Goal: Task Accomplishment & Management: Manage account settings

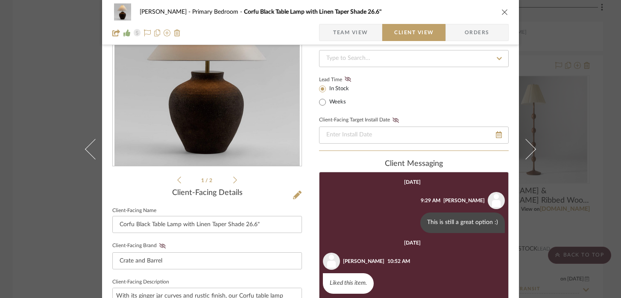
click at [565, 29] on div "Hayes Primary Bedroom Corfu Black Table Lamp with Linen Taper Shade 26.6" Team …" at bounding box center [310, 149] width 621 height 298
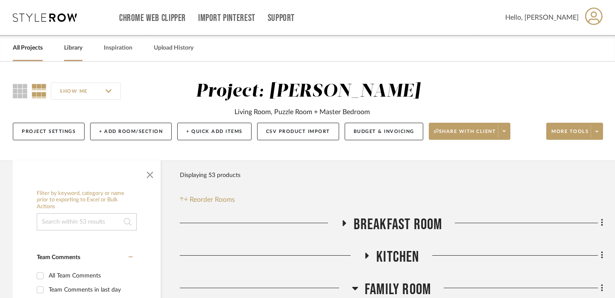
click at [74, 49] on link "Library" at bounding box center [73, 48] width 18 height 12
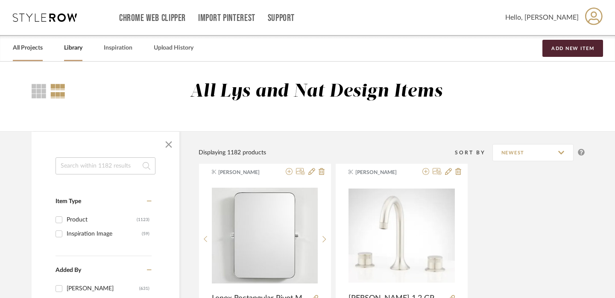
click at [29, 48] on link "All Projects" at bounding box center [28, 48] width 30 height 12
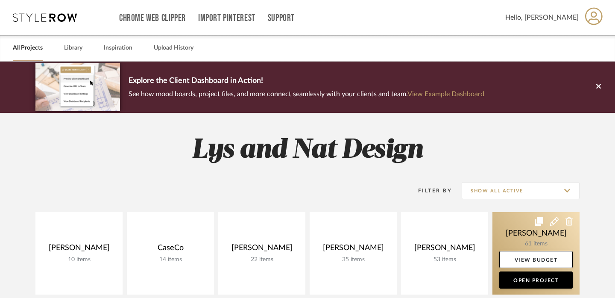
click at [520, 226] on link at bounding box center [536, 253] width 87 height 82
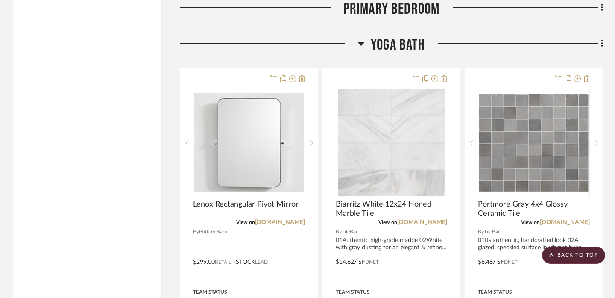
scroll to position [4365, 0]
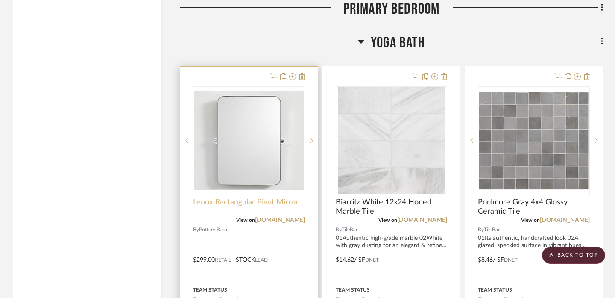
click at [241, 199] on span "Lenox Rectangular Pivot Mirror" at bounding box center [246, 201] width 106 height 9
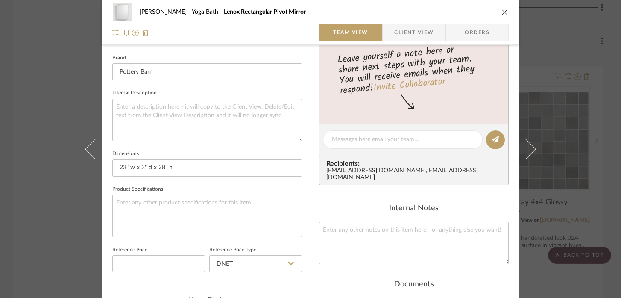
scroll to position [268, 0]
click at [50, 59] on div "LeBlanc Yoga Bath Lenox Rectangular Pivot Mirror Team View Client View Orders 1…" at bounding box center [310, 149] width 621 height 298
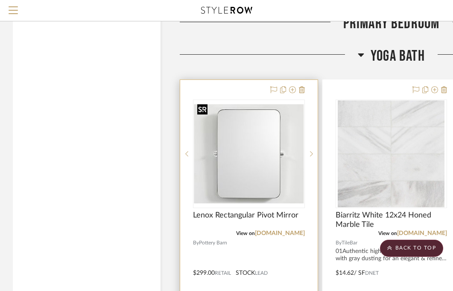
scroll to position [4311, 0]
click at [301, 88] on icon at bounding box center [302, 90] width 6 height 7
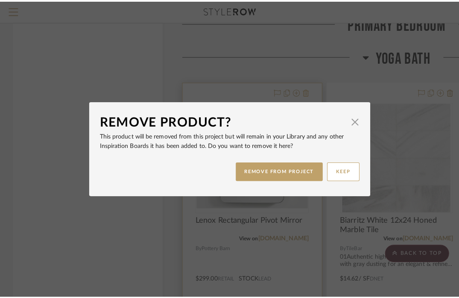
scroll to position [0, 0]
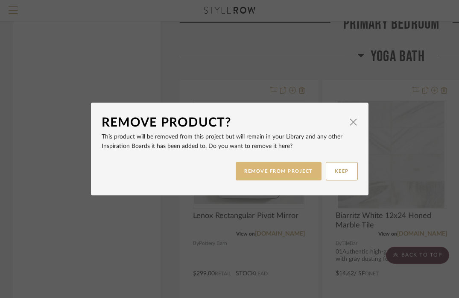
click at [297, 171] on button "REMOVE FROM PROJECT" at bounding box center [279, 171] width 86 height 18
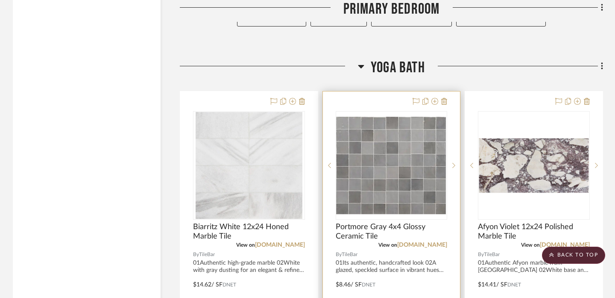
scroll to position [4341, 0]
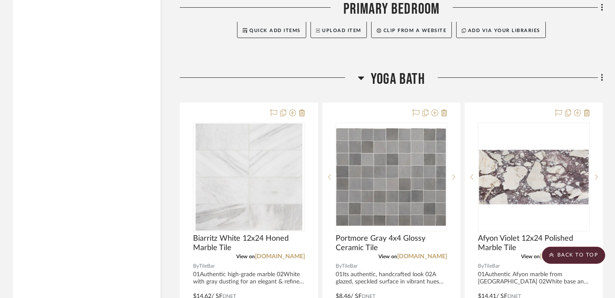
click at [359, 74] on icon at bounding box center [361, 78] width 6 height 10
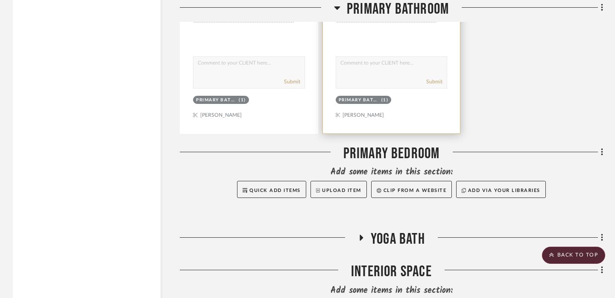
scroll to position [4261, 0]
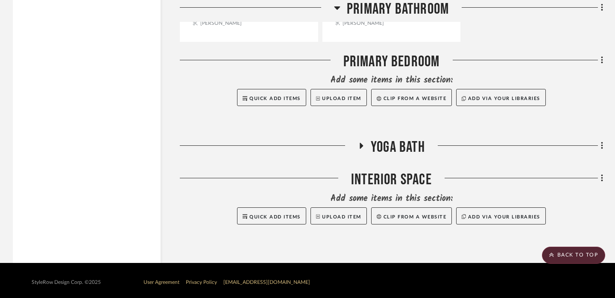
click at [361, 143] on icon at bounding box center [361, 146] width 3 height 6
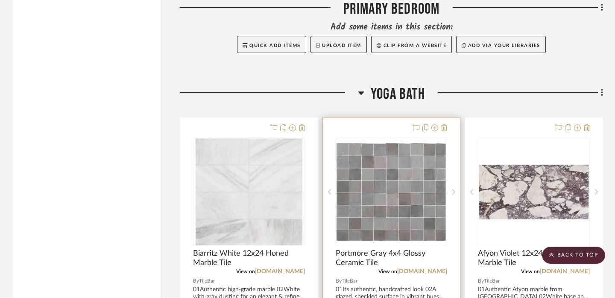
scroll to position [4356, 0]
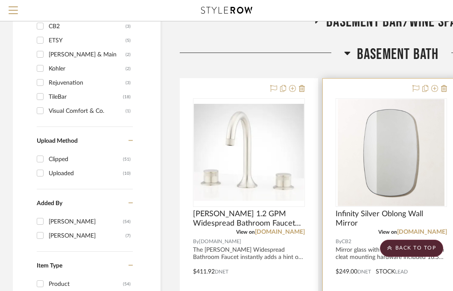
scroll to position [617, 0]
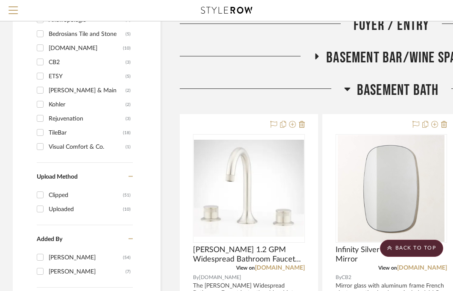
click at [347, 90] on icon at bounding box center [347, 89] width 6 height 3
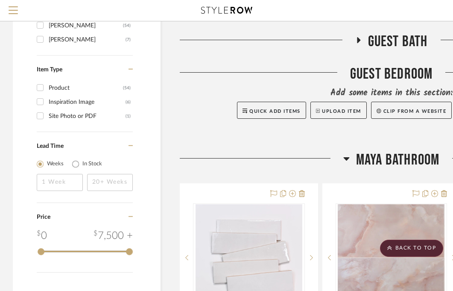
scroll to position [870, 0]
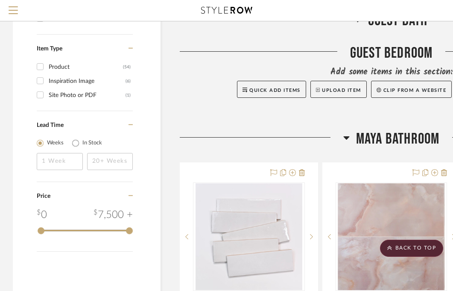
click at [347, 138] on icon at bounding box center [347, 137] width 6 height 3
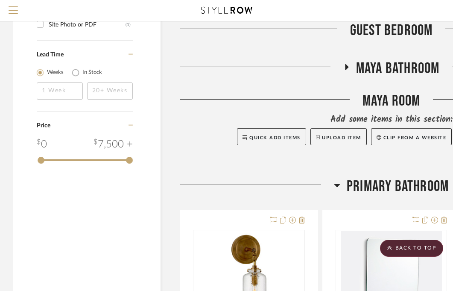
scroll to position [954, 0]
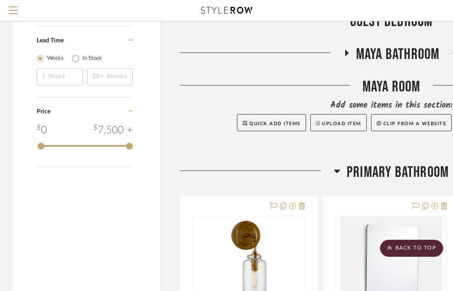
click at [337, 168] on icon at bounding box center [337, 171] width 6 height 10
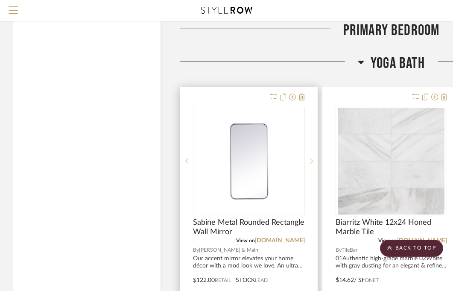
scroll to position [1182, 0]
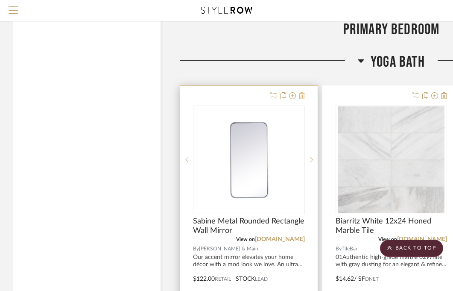
click at [303, 98] on icon at bounding box center [302, 95] width 6 height 7
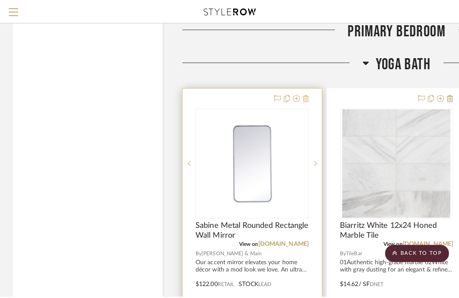
scroll to position [0, 0]
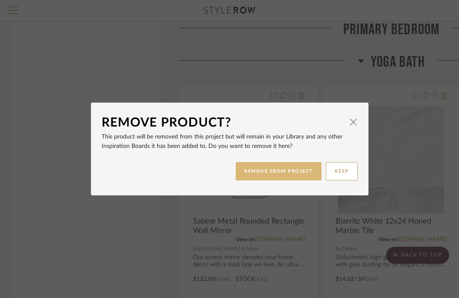
click at [285, 172] on button "REMOVE FROM PROJECT" at bounding box center [279, 171] width 86 height 18
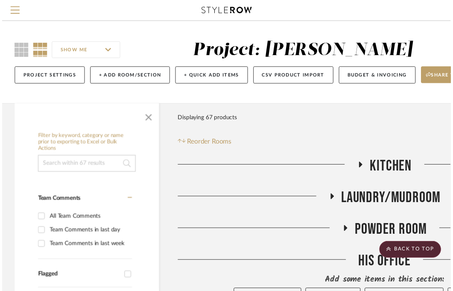
scroll to position [1182, 0]
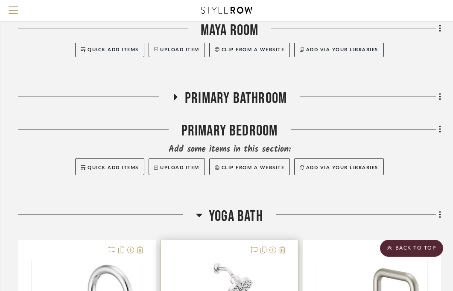
scroll to position [1488, 162]
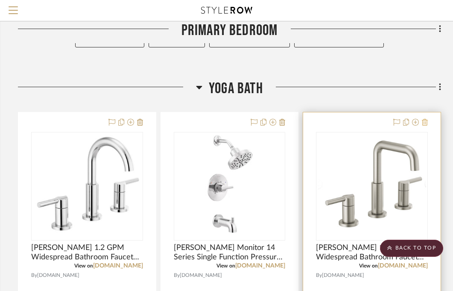
click at [423, 124] on icon at bounding box center [425, 122] width 6 height 7
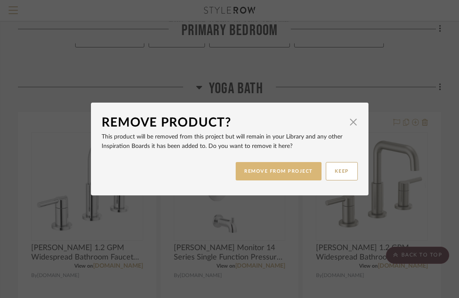
click at [279, 171] on button "REMOVE FROM PROJECT" at bounding box center [279, 171] width 86 height 18
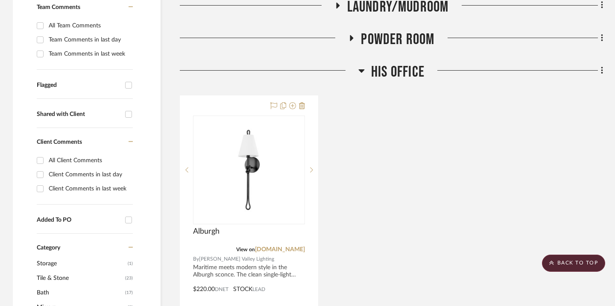
scroll to position [235, 0]
click at [360, 72] on icon at bounding box center [362, 71] width 6 height 3
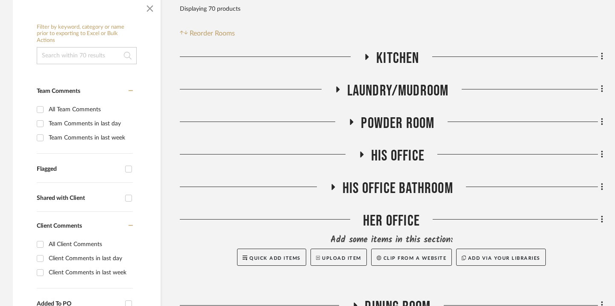
scroll to position [133, 0]
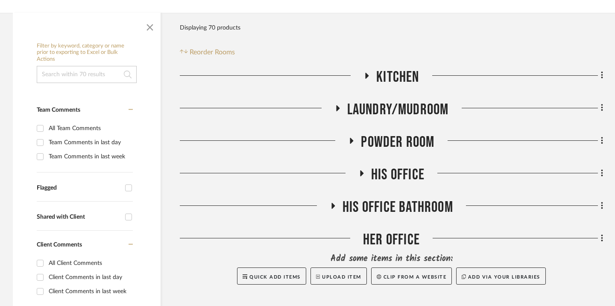
click at [366, 76] on icon at bounding box center [367, 76] width 3 height 6
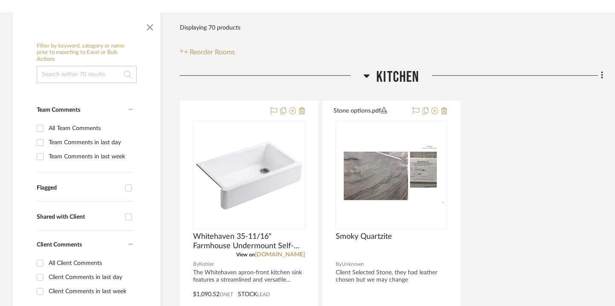
click at [366, 76] on icon at bounding box center [367, 75] width 6 height 3
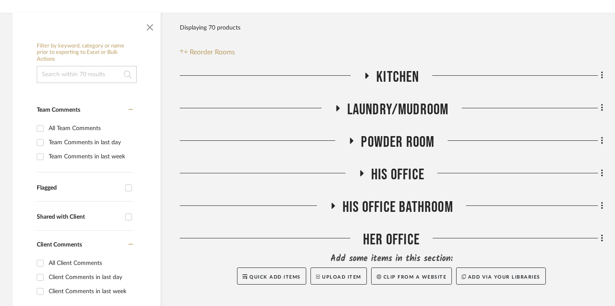
click at [329, 111] on div at bounding box center [257, 111] width 155 height 22
click at [338, 109] on icon at bounding box center [337, 108] width 10 height 6
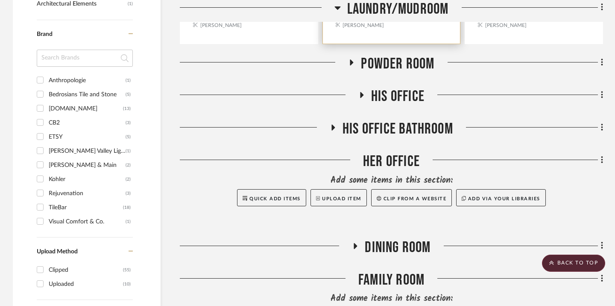
scroll to position [597, 0]
click at [352, 60] on icon at bounding box center [351, 62] width 3 height 6
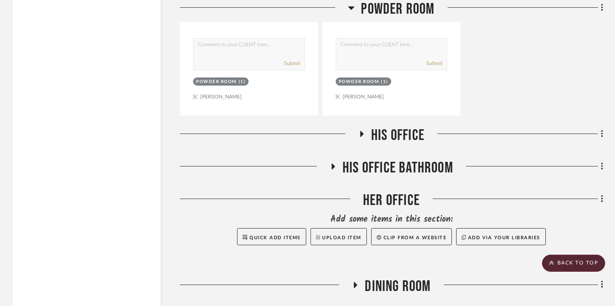
scroll to position [1323, 0]
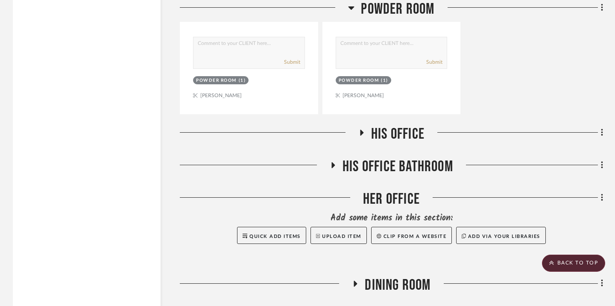
click at [362, 138] on fa-icon at bounding box center [362, 135] width 6 height 12
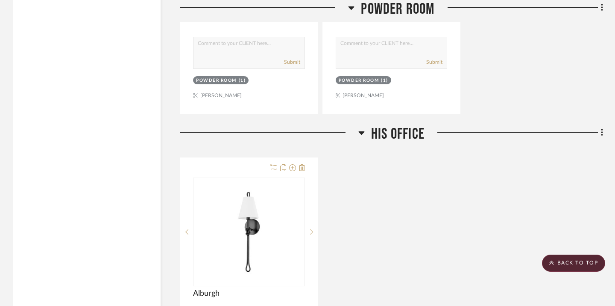
click at [362, 134] on icon at bounding box center [362, 132] width 6 height 10
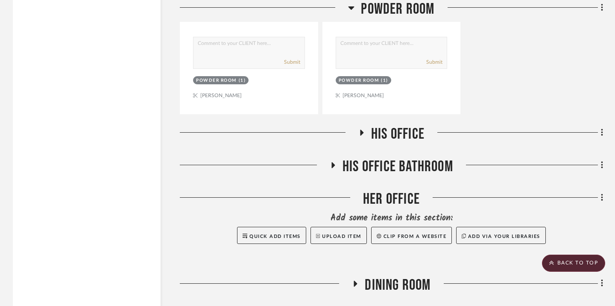
click at [362, 134] on icon at bounding box center [362, 132] width 10 height 6
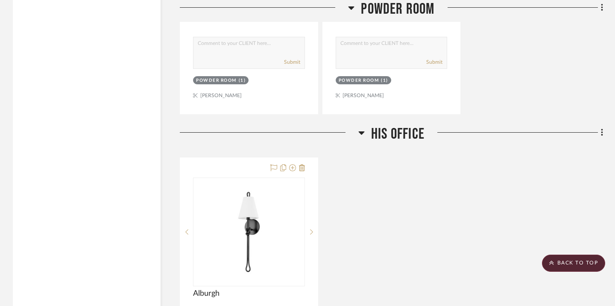
click at [360, 132] on icon at bounding box center [362, 132] width 6 height 3
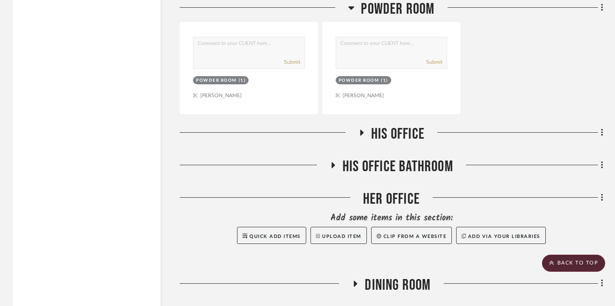
click at [361, 132] on icon at bounding box center [362, 132] width 3 height 6
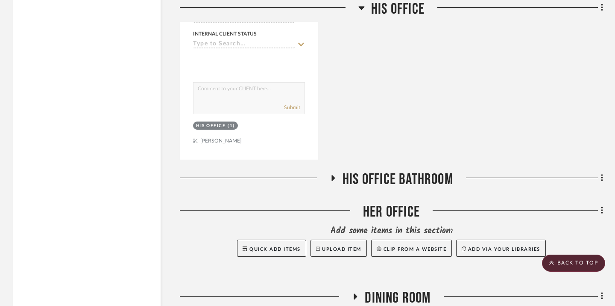
scroll to position [1695, 0]
click at [332, 178] on icon at bounding box center [333, 179] width 3 height 6
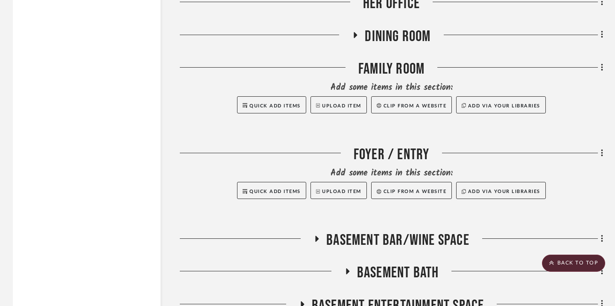
scroll to position [2807, 0]
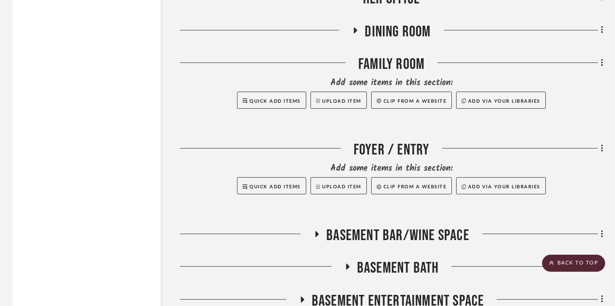
click at [355, 28] on icon at bounding box center [355, 30] width 3 height 6
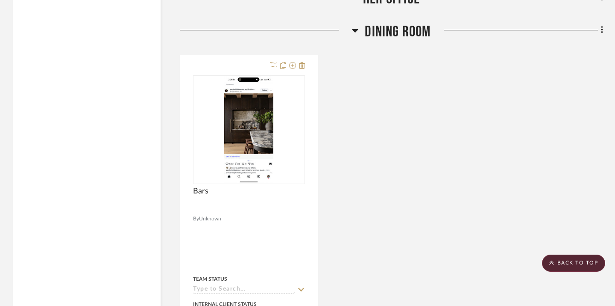
click at [355, 29] on icon at bounding box center [356, 30] width 6 height 3
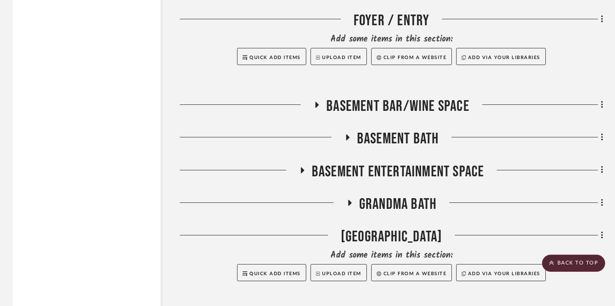
scroll to position [2939, 0]
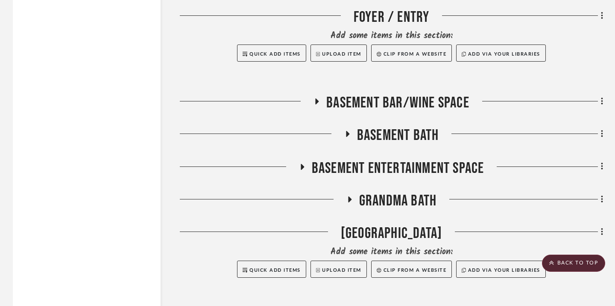
click at [314, 100] on icon at bounding box center [317, 101] width 10 height 6
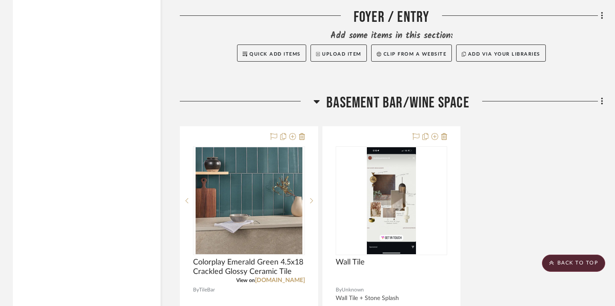
click at [314, 100] on icon at bounding box center [317, 101] width 6 height 10
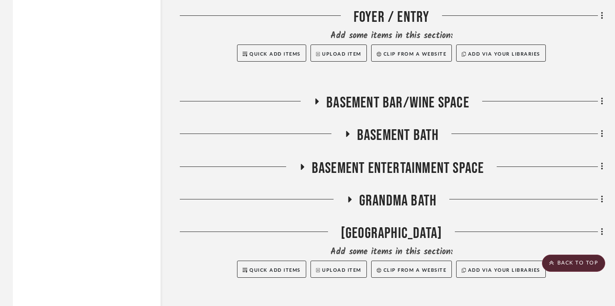
click at [317, 98] on icon at bounding box center [317, 101] width 3 height 6
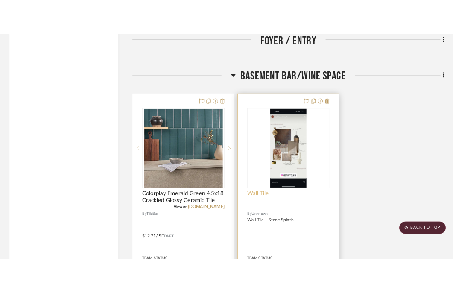
scroll to position [2983, 0]
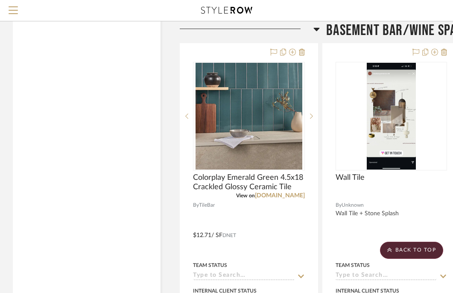
click at [316, 28] on icon at bounding box center [317, 29] width 6 height 3
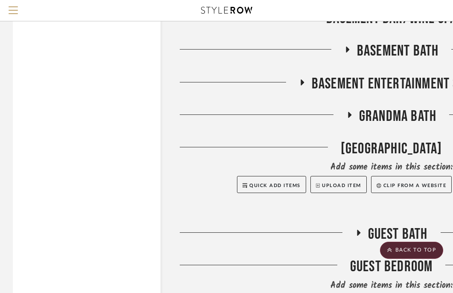
scroll to position [2987, 0]
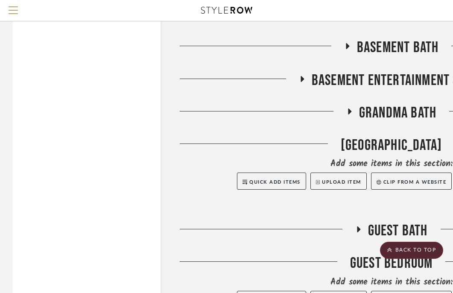
click at [352, 109] on icon at bounding box center [349, 111] width 10 height 6
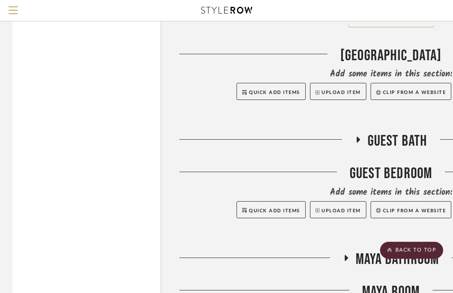
scroll to position [4258, 0]
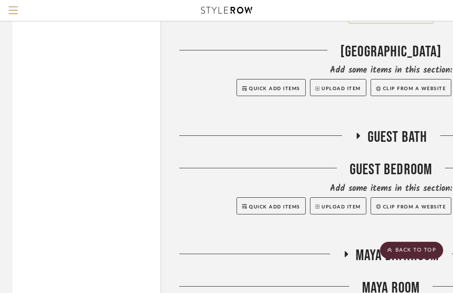
click at [359, 133] on icon at bounding box center [358, 136] width 3 height 6
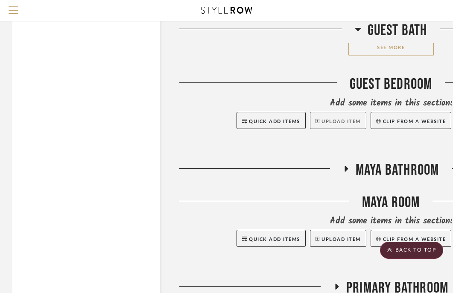
scroll to position [5527, 0]
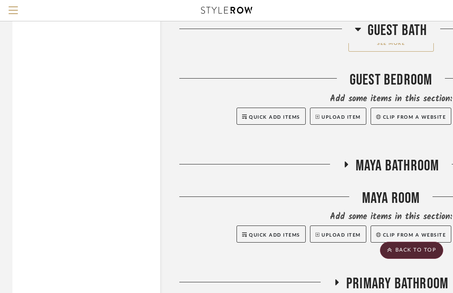
click at [346, 161] on icon at bounding box center [346, 164] width 10 height 6
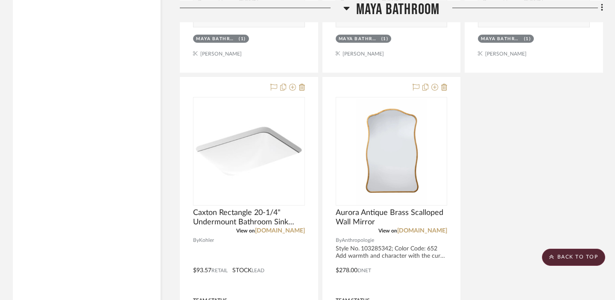
scroll to position [6451, 0]
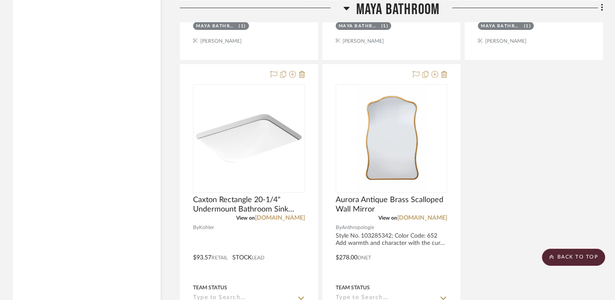
click at [347, 8] on icon at bounding box center [347, 7] width 6 height 3
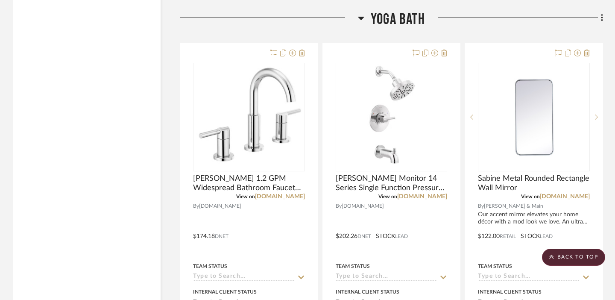
scroll to position [5949, 0]
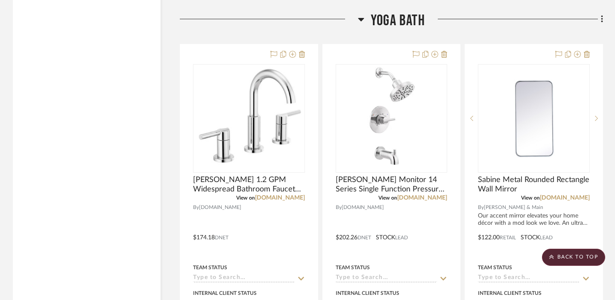
click at [360, 18] on icon at bounding box center [362, 19] width 6 height 3
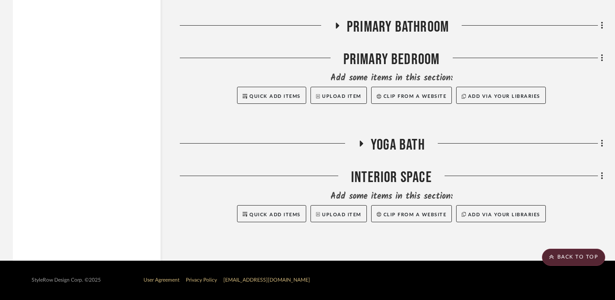
scroll to position [5819, 0]
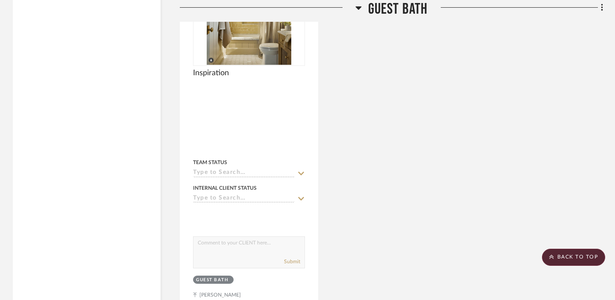
click at [359, 8] on icon at bounding box center [359, 7] width 6 height 3
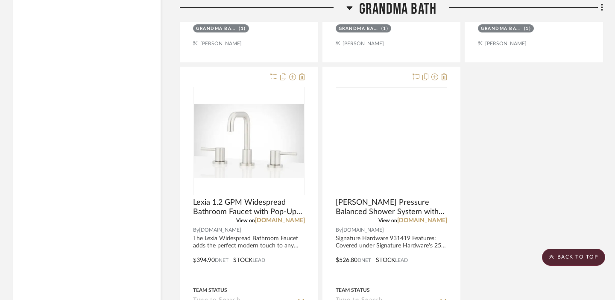
scroll to position [3914, 0]
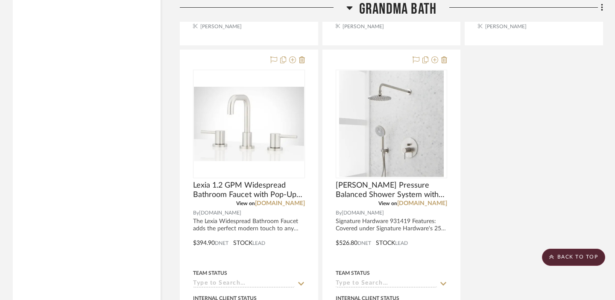
click at [350, 6] on icon at bounding box center [350, 7] width 6 height 3
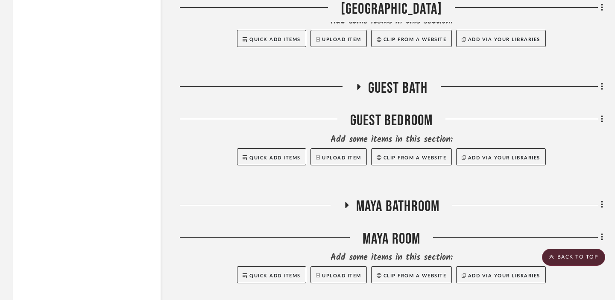
scroll to position [2927, 0]
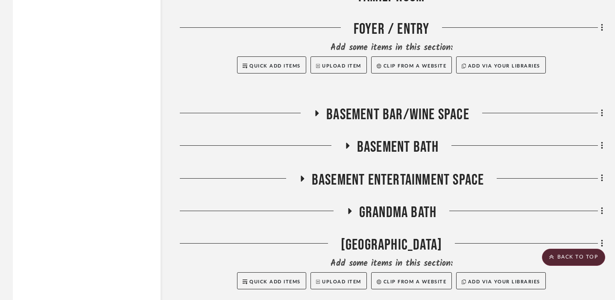
click at [348, 144] on icon at bounding box center [347, 146] width 3 height 6
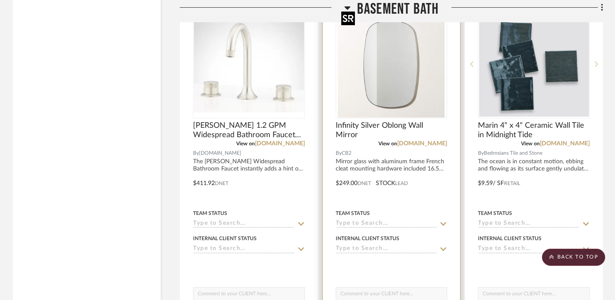
scroll to position [3080, 0]
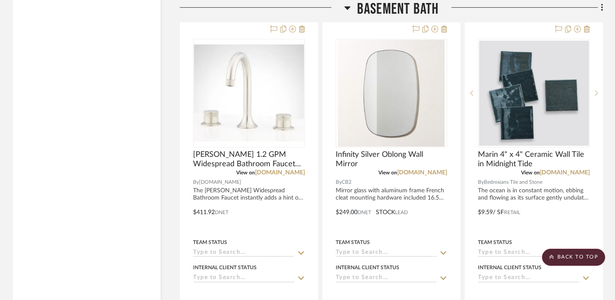
click at [347, 8] on icon at bounding box center [347, 7] width 6 height 3
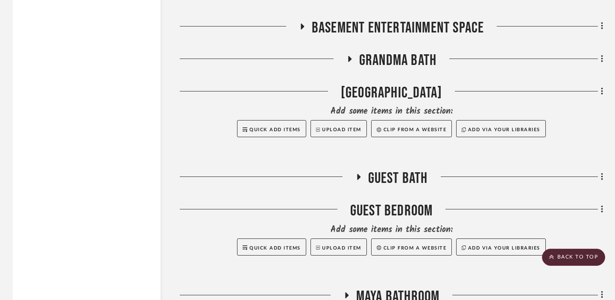
click at [350, 56] on icon at bounding box center [349, 59] width 3 height 6
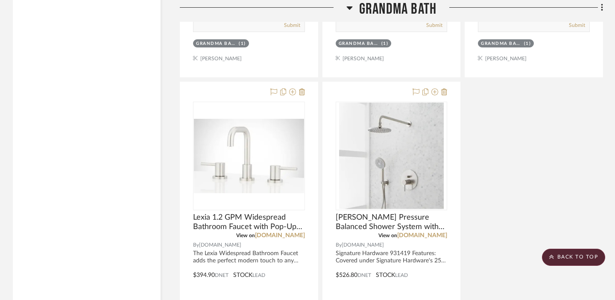
scroll to position [3819, 0]
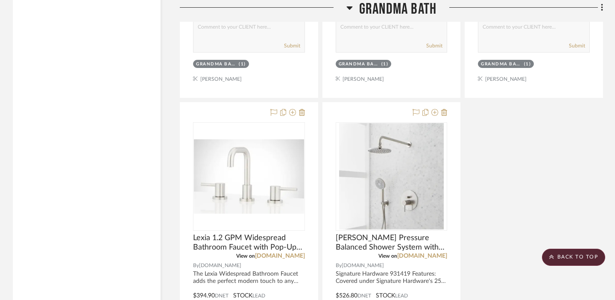
drag, startPoint x: 267, startPoint y: 174, endPoint x: 511, endPoint y: 1, distance: 298.7
click at [349, 8] on icon at bounding box center [350, 7] width 6 height 3
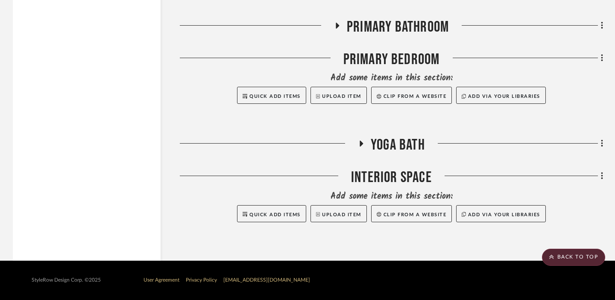
scroll to position [3465, 0]
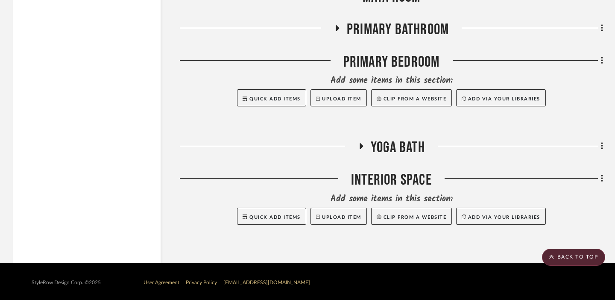
click at [360, 144] on icon at bounding box center [361, 146] width 3 height 6
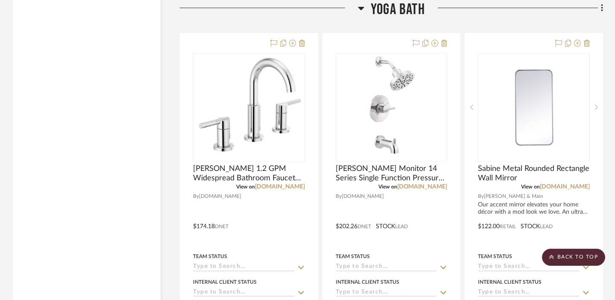
scroll to position [3601, 0]
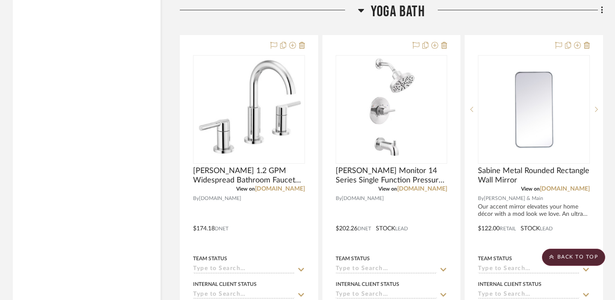
click at [360, 9] on icon at bounding box center [362, 10] width 6 height 3
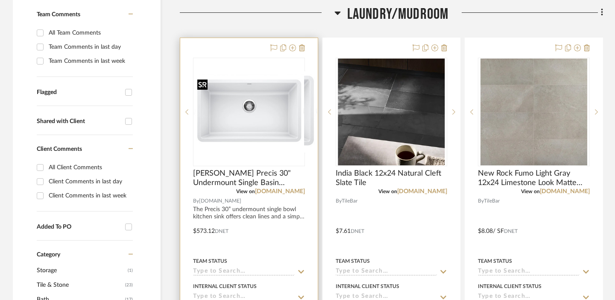
scroll to position [229, 0]
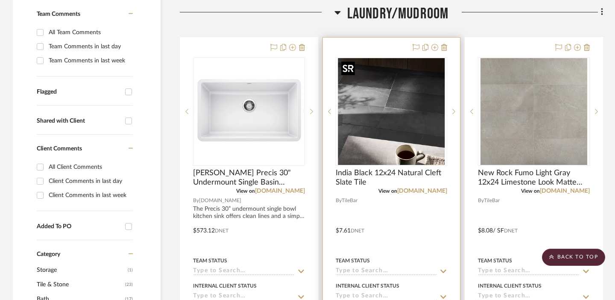
click at [385, 100] on img "0" at bounding box center [391, 111] width 107 height 107
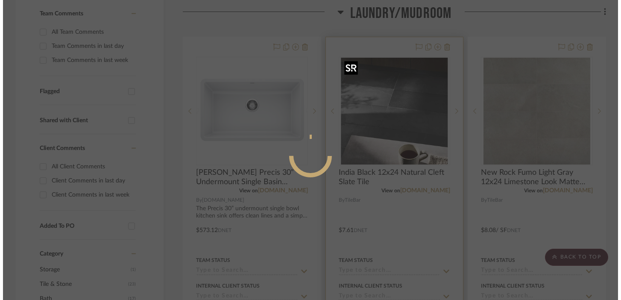
scroll to position [0, 0]
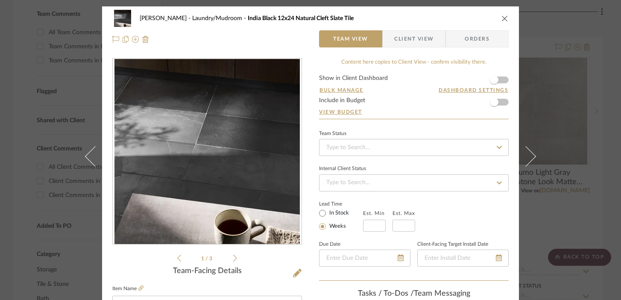
click at [233, 259] on icon at bounding box center [235, 258] width 4 height 8
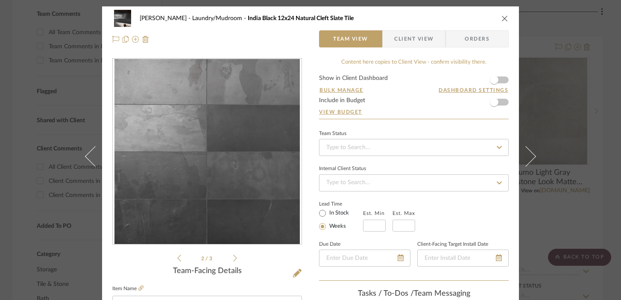
click at [233, 259] on icon at bounding box center [235, 258] width 4 height 7
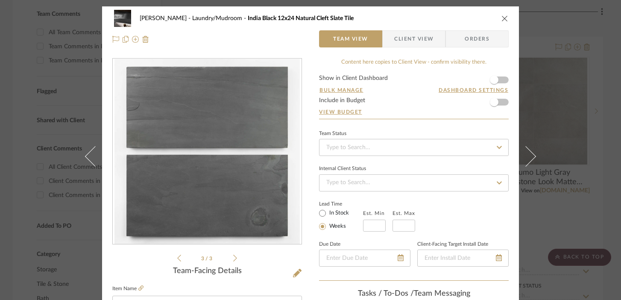
click at [459, 28] on div "LeBlanc Laundry/Mudroom India Black 12x24 Natural Cleft Slate Tile Team View Cl…" at bounding box center [310, 150] width 621 height 300
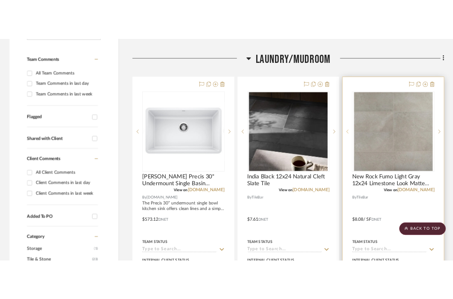
scroll to position [214, 0]
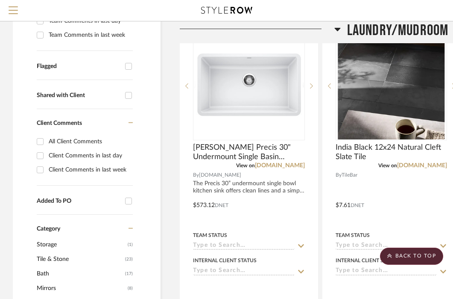
click at [335, 29] on icon at bounding box center [338, 29] width 6 height 10
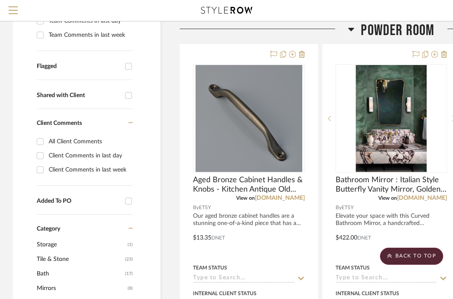
click at [350, 30] on icon at bounding box center [351, 29] width 6 height 10
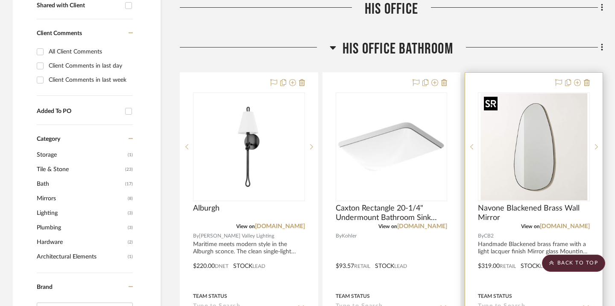
scroll to position [374, 0]
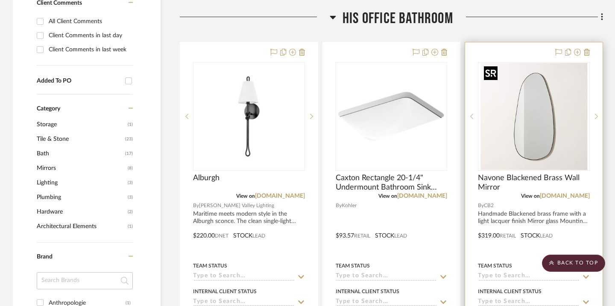
click at [459, 121] on img "0" at bounding box center [534, 116] width 107 height 107
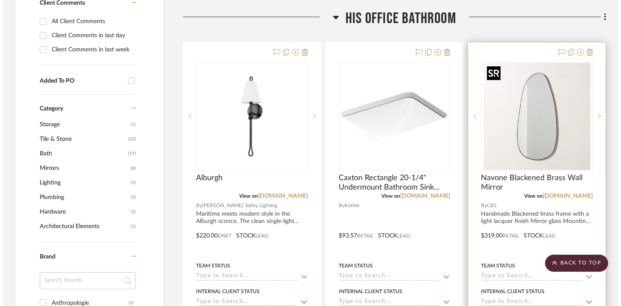
scroll to position [0, 0]
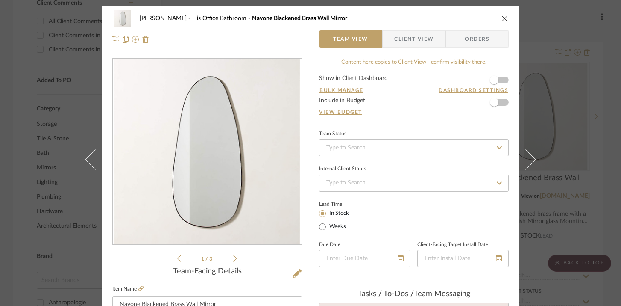
click at [459, 31] on div "LeBlanc His Office Bathroom Navone Blackened Brass Wall Mirror Team View Client…" at bounding box center [310, 153] width 621 height 306
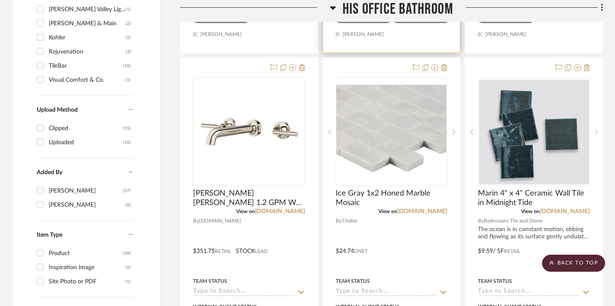
scroll to position [742, 0]
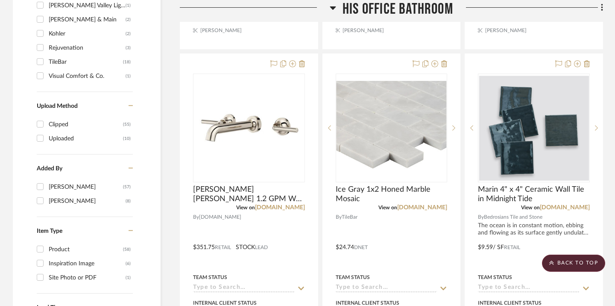
drag, startPoint x: 271, startPoint y: 109, endPoint x: 162, endPoint y: 4, distance: 151.1
click at [332, 9] on icon at bounding box center [333, 8] width 6 height 10
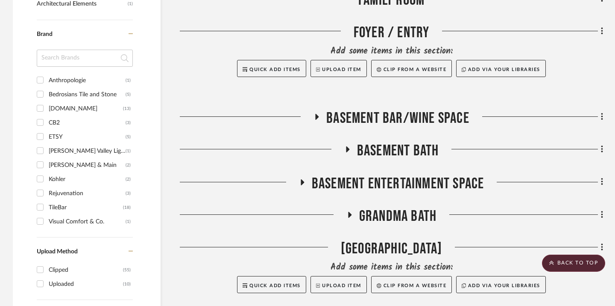
scroll to position [597, 0]
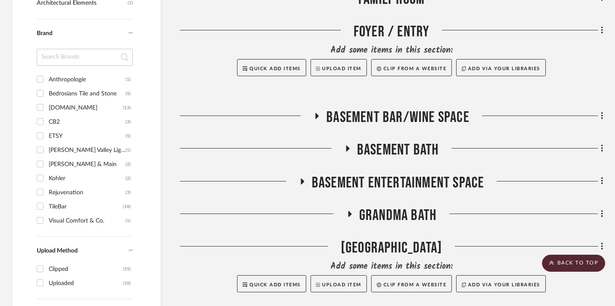
click at [348, 148] on icon at bounding box center [347, 148] width 3 height 6
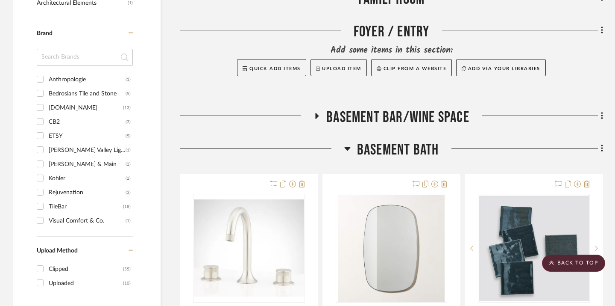
scroll to position [655, 0]
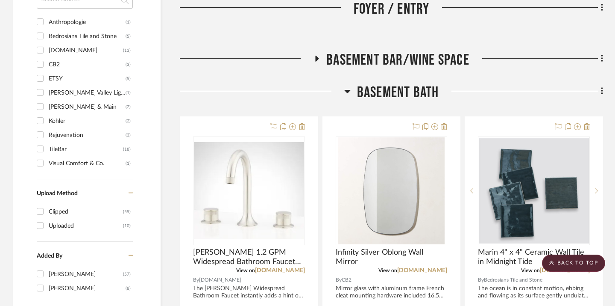
drag, startPoint x: 374, startPoint y: 175, endPoint x: 321, endPoint y: 3, distance: 179.8
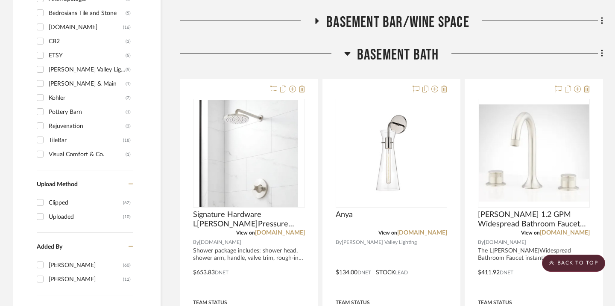
scroll to position [700, 0]
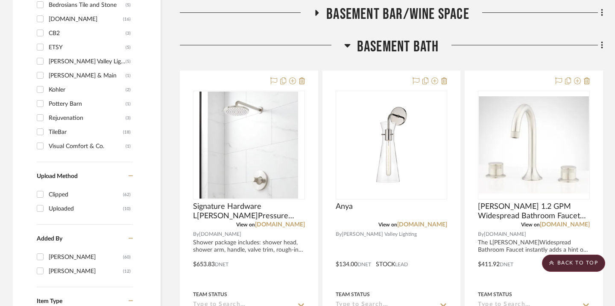
drag, startPoint x: 393, startPoint y: 162, endPoint x: 259, endPoint y: 4, distance: 207.3
click at [349, 47] on icon at bounding box center [347, 45] width 6 height 10
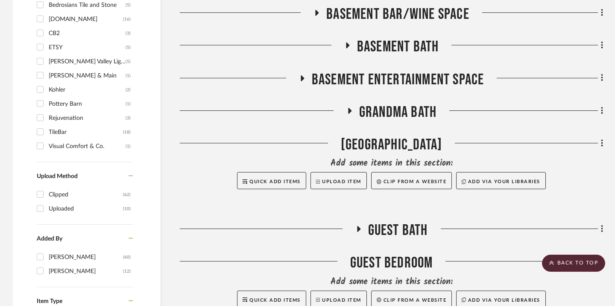
click at [301, 78] on icon at bounding box center [302, 78] width 3 height 6
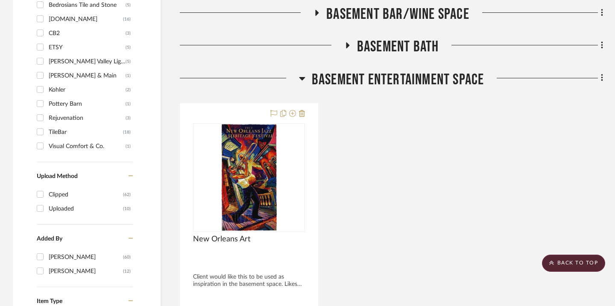
click at [301, 78] on icon at bounding box center [302, 78] width 6 height 3
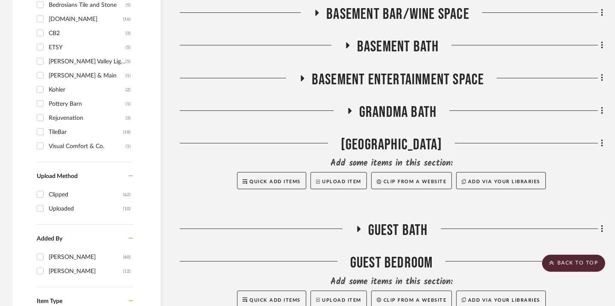
click at [351, 112] on icon at bounding box center [349, 110] width 10 height 6
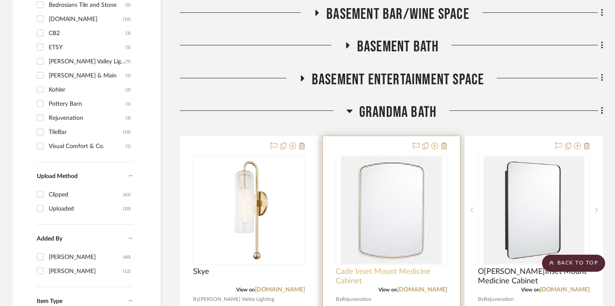
click at [406, 271] on span "Cade Inset Mount Medicine Cabinet" at bounding box center [392, 276] width 112 height 19
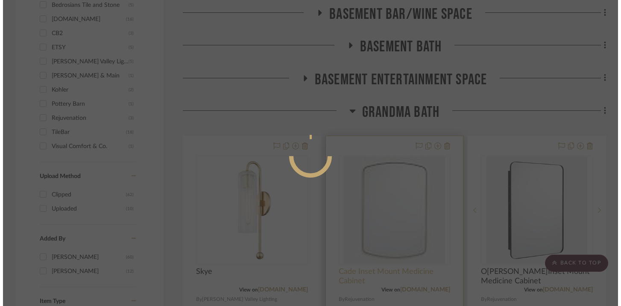
scroll to position [0, 0]
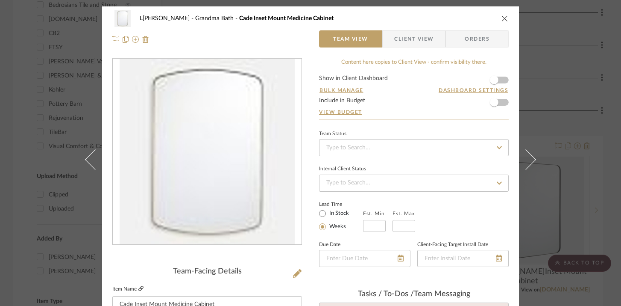
click at [139, 289] on icon at bounding box center [140, 287] width 5 height 5
click at [560, 59] on div "LeBlanc Grandma Bath Cade Inset Mount Medicine Cabinet Team View Client View Or…" at bounding box center [310, 153] width 621 height 306
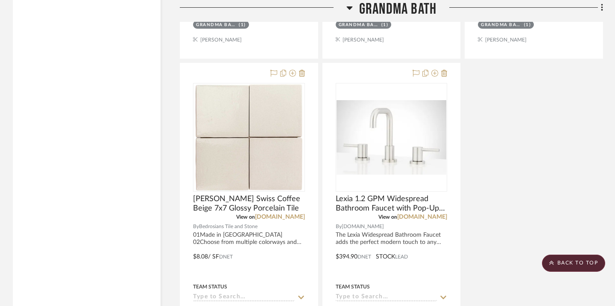
scroll to position [1533, 0]
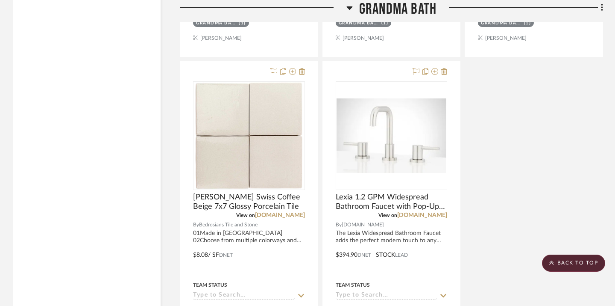
click at [349, 8] on icon at bounding box center [350, 7] width 6 height 3
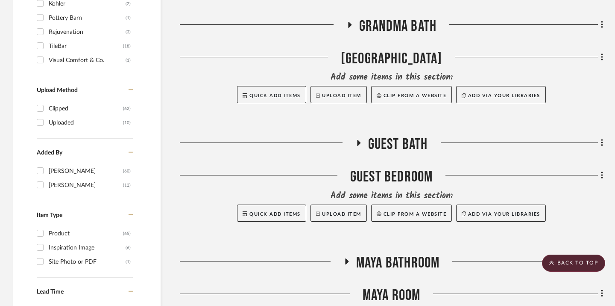
scroll to position [840, 0]
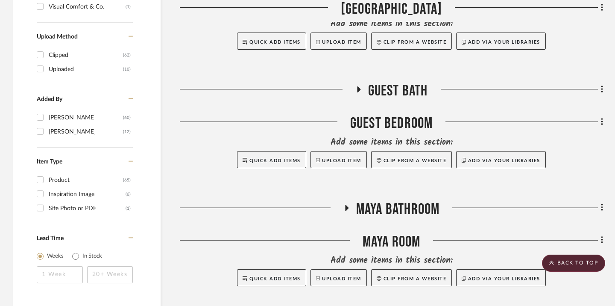
click at [356, 90] on icon at bounding box center [358, 89] width 10 height 6
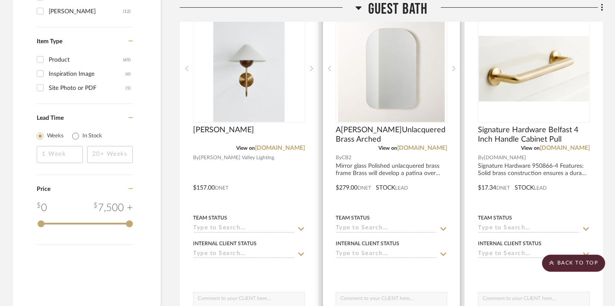
scroll to position [959, 0]
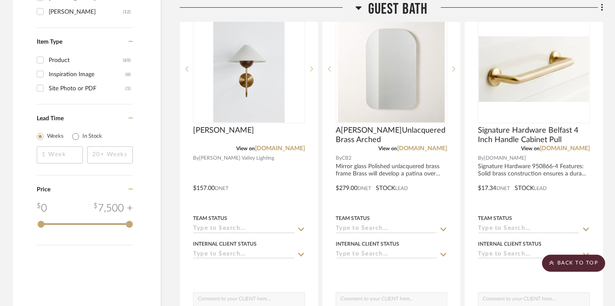
drag, startPoint x: 244, startPoint y: 251, endPoint x: 390, endPoint y: 9, distance: 282.7
click at [358, 6] on icon at bounding box center [359, 7] width 6 height 3
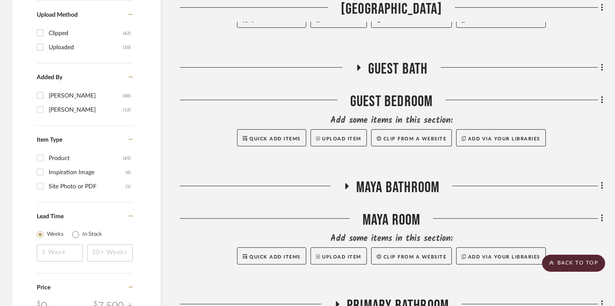
scroll to position [861, 0]
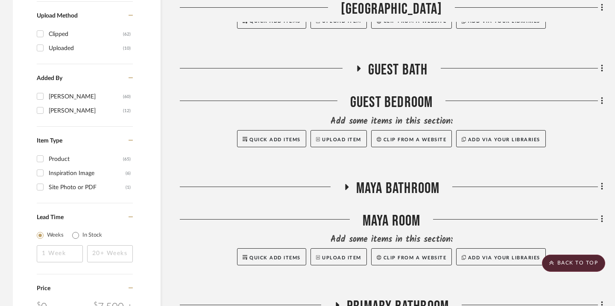
click at [345, 187] on icon at bounding box center [346, 187] width 3 height 6
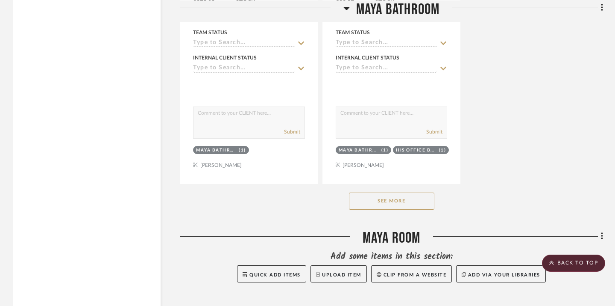
scroll to position [2051, 0]
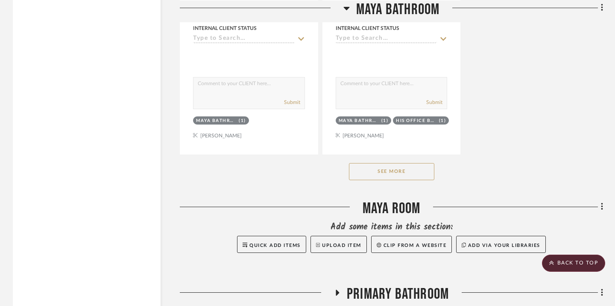
click at [418, 173] on button "See More" at bounding box center [391, 171] width 85 height 17
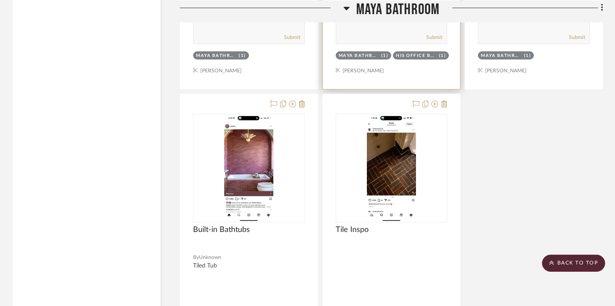
scroll to position [2163, 0]
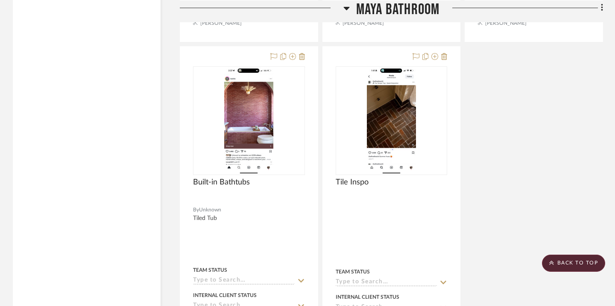
drag, startPoint x: 252, startPoint y: 131, endPoint x: 126, endPoint y: 3, distance: 179.2
click at [348, 9] on icon at bounding box center [347, 8] width 6 height 10
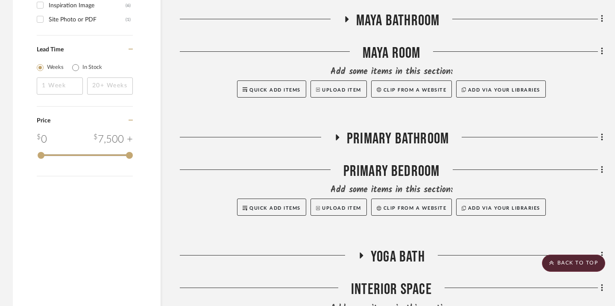
scroll to position [1019, 0]
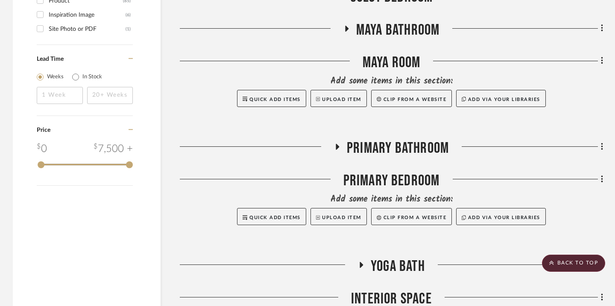
click at [336, 147] on icon at bounding box center [337, 147] width 3 height 6
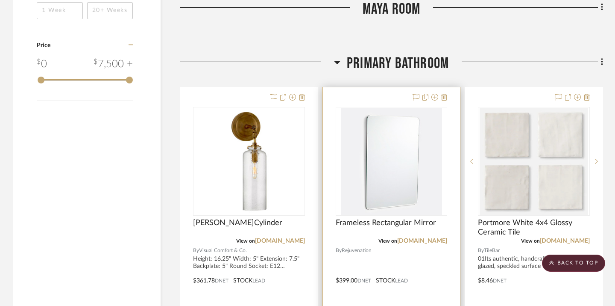
scroll to position [1104, 0]
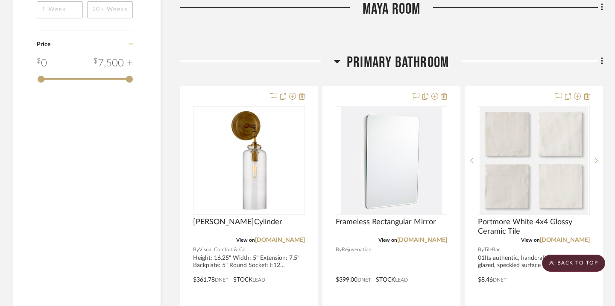
drag, startPoint x: 270, startPoint y: 176, endPoint x: 237, endPoint y: 0, distance: 179.5
click at [0, 0] on div "Filter by keyword, category or name prior to exporting to Excel or Bulk Actions…" at bounding box center [307, 51] width 615 height 2019
click at [338, 62] on icon at bounding box center [337, 61] width 6 height 3
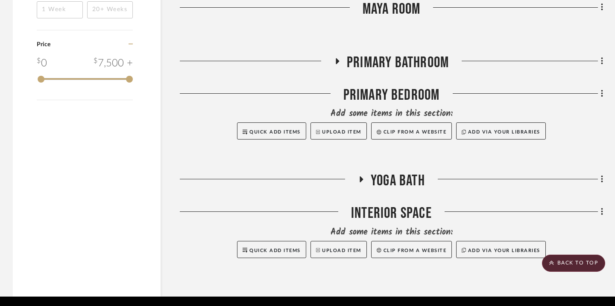
scroll to position [1134, 0]
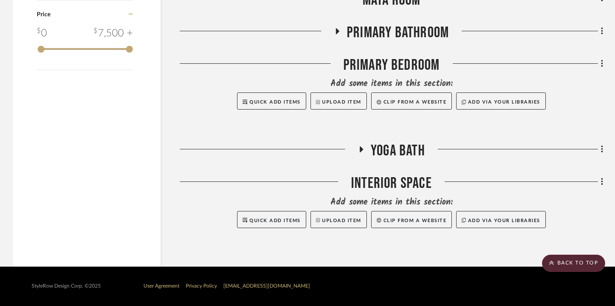
click at [363, 148] on icon at bounding box center [361, 149] width 10 height 6
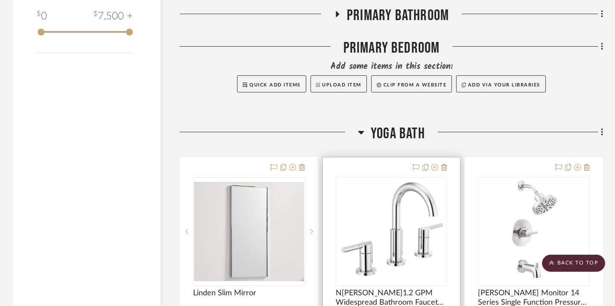
scroll to position [1159, 0]
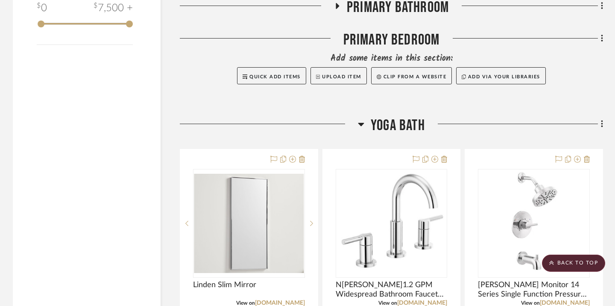
drag, startPoint x: 267, startPoint y: 215, endPoint x: 374, endPoint y: 17, distance: 225.0
click at [0, 0] on div "Filter by keyword, category or name prior to exporting to Excel or Bulk Actions…" at bounding box center [307, 201] width 615 height 2431
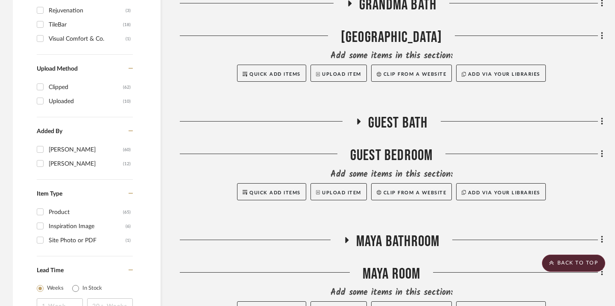
scroll to position [949, 0]
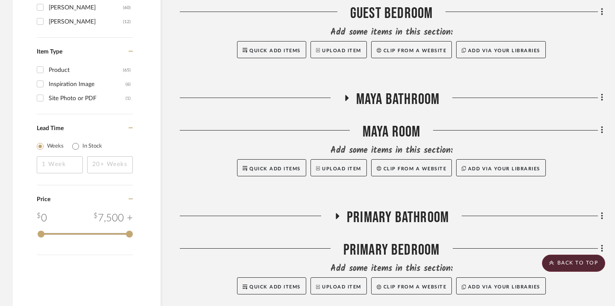
click at [347, 97] on icon at bounding box center [346, 98] width 3 height 6
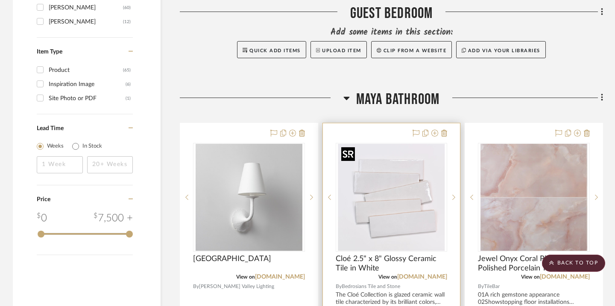
click at [380, 179] on img "0" at bounding box center [391, 197] width 107 height 107
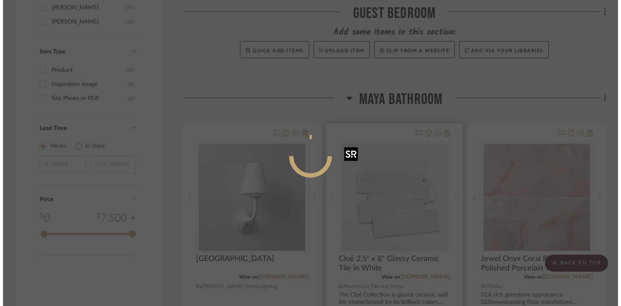
scroll to position [0, 0]
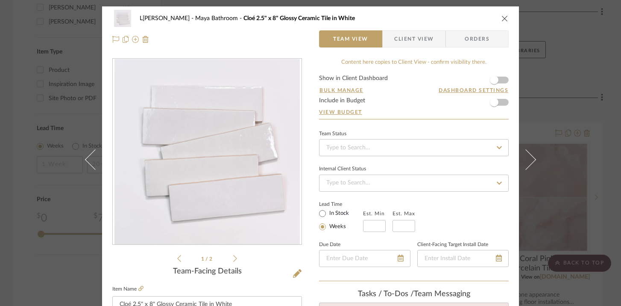
drag, startPoint x: 224, startPoint y: 160, endPoint x: 219, endPoint y: 0, distance: 159.9
click at [0, 0] on div "LeBlanc Maya Bathroom Cloé 2.5" x 8" Glossy Ceramic Tile in White Team View Cli…" at bounding box center [310, 153] width 621 height 306
click at [503, 16] on icon "close" at bounding box center [505, 18] width 7 height 7
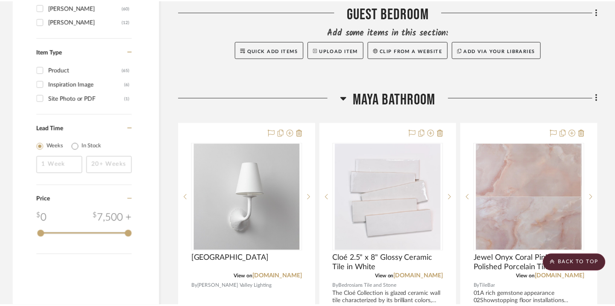
scroll to position [949, 0]
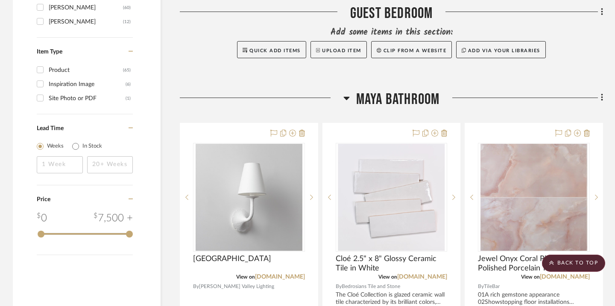
click at [345, 98] on icon at bounding box center [347, 98] width 6 height 3
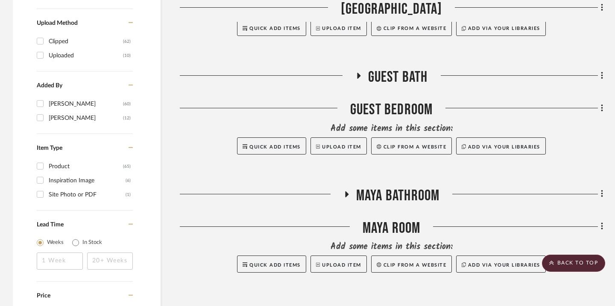
scroll to position [829, 0]
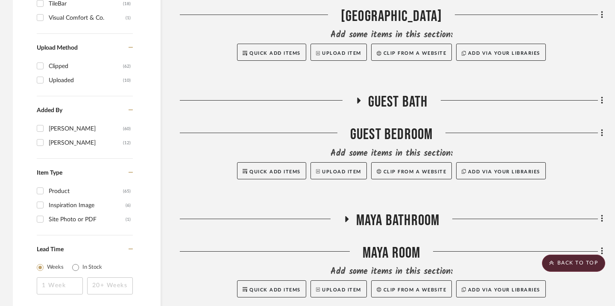
click at [355, 102] on icon at bounding box center [358, 100] width 10 height 6
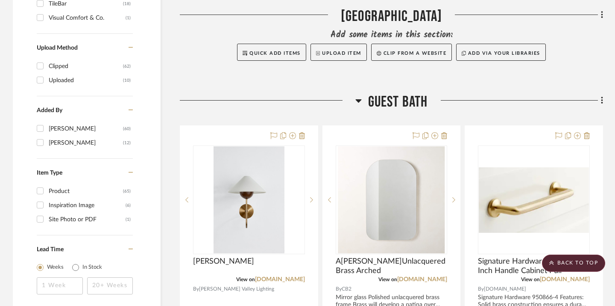
drag, startPoint x: 383, startPoint y: 185, endPoint x: 536, endPoint y: 5, distance: 236.1
click at [357, 101] on icon at bounding box center [359, 100] width 6 height 3
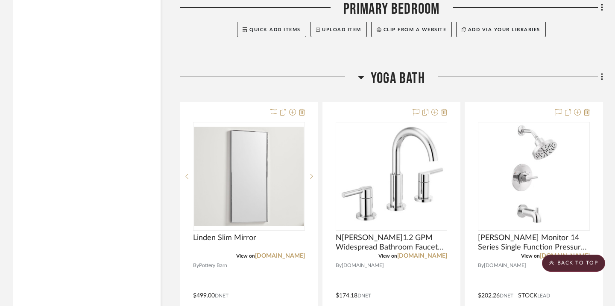
scroll to position [1269, 0]
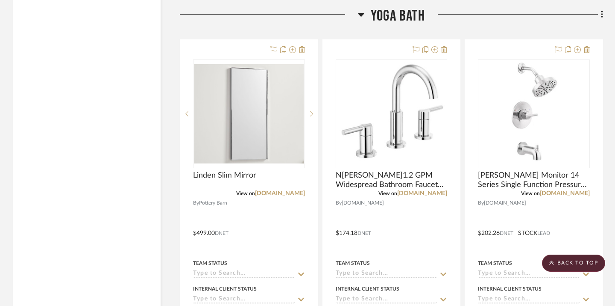
click at [361, 15] on icon at bounding box center [362, 14] width 6 height 3
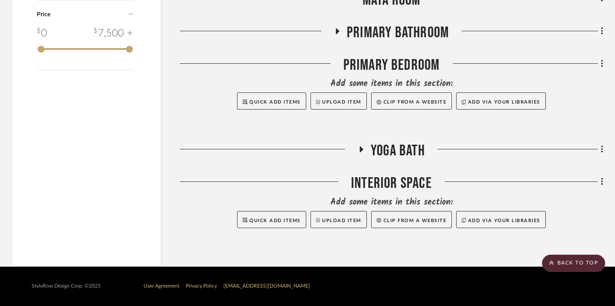
scroll to position [1134, 0]
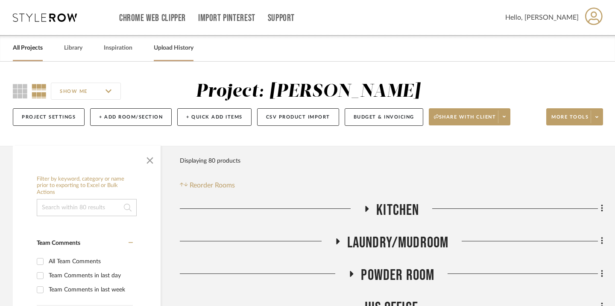
click at [165, 47] on link "Upload History" at bounding box center [174, 48] width 40 height 12
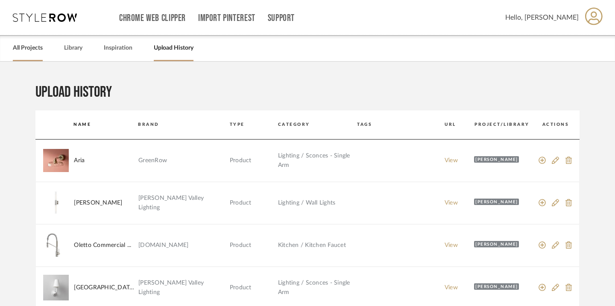
click at [22, 52] on link "All Projects" at bounding box center [28, 48] width 30 height 12
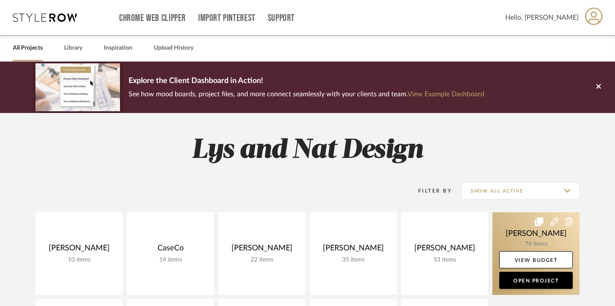
click at [529, 222] on link at bounding box center [536, 253] width 87 height 82
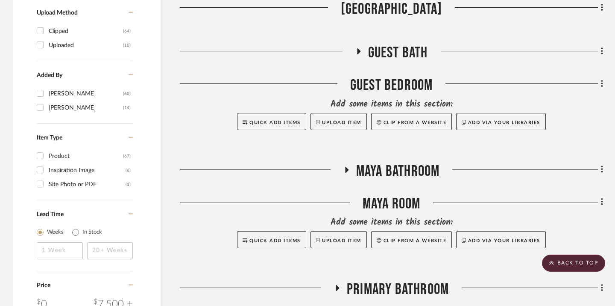
scroll to position [899, 0]
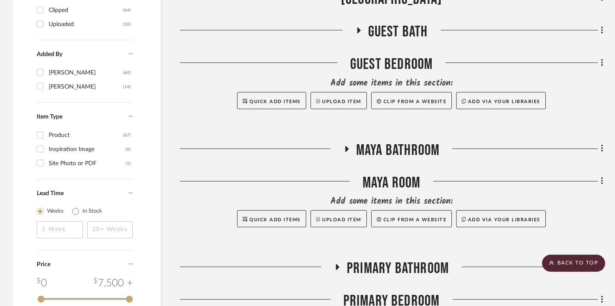
click at [345, 150] on icon at bounding box center [346, 149] width 3 height 6
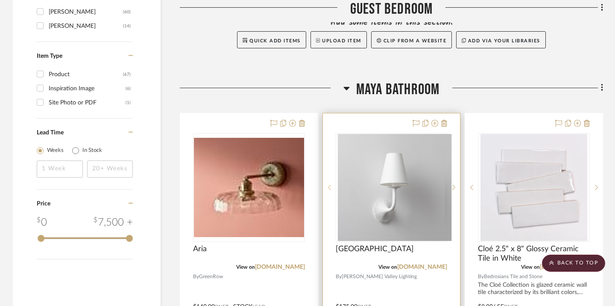
scroll to position [970, 0]
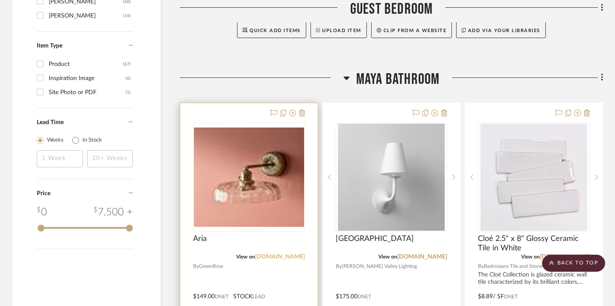
click at [276, 259] on link "[DOMAIN_NAME]" at bounding box center [280, 256] width 50 height 6
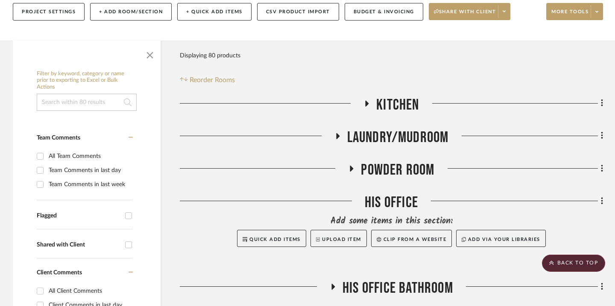
scroll to position [0, 0]
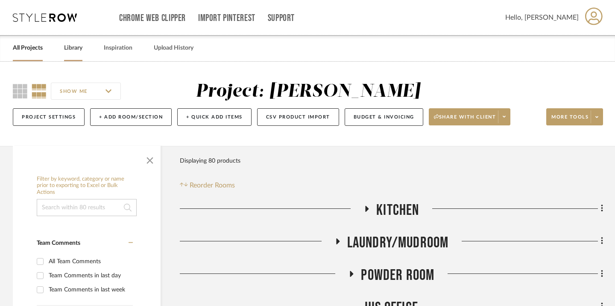
click at [75, 48] on link "Library" at bounding box center [73, 48] width 18 height 12
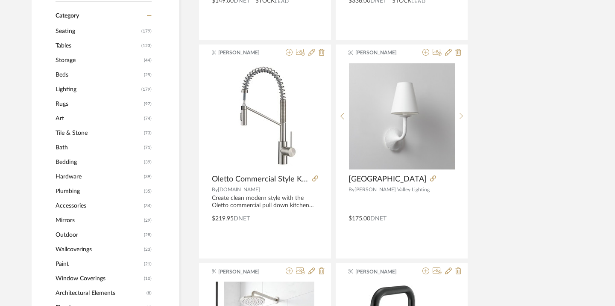
click at [62, 218] on span "Mirrors" at bounding box center [99, 220] width 86 height 15
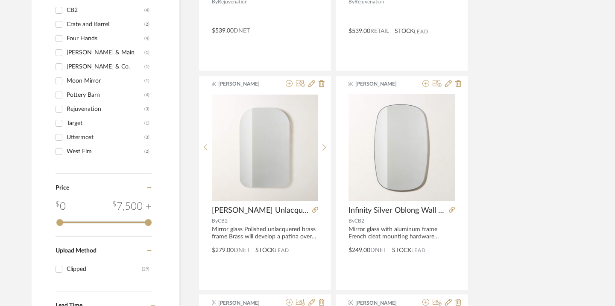
scroll to position [622, 0]
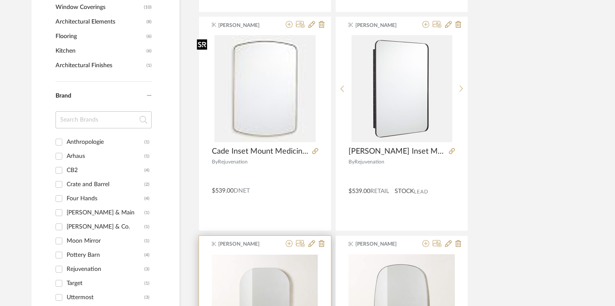
click at [0, 0] on img at bounding box center [0, 0] width 0 height 0
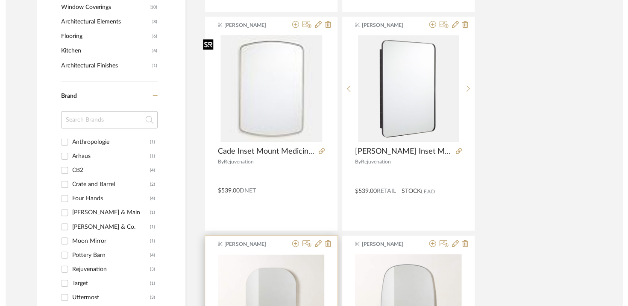
scroll to position [0, 0]
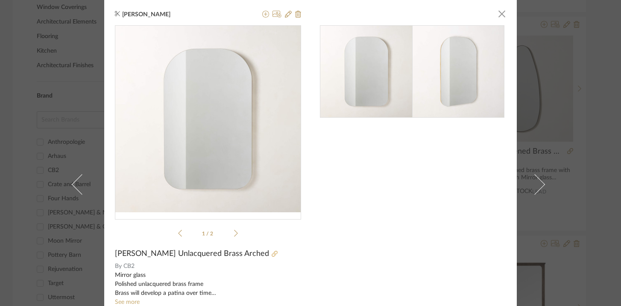
click at [272, 253] on icon at bounding box center [275, 253] width 6 height 6
